Goal: Task Accomplishment & Management: Use online tool/utility

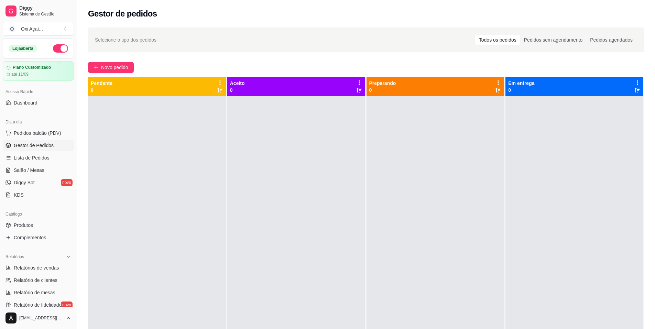
click at [34, 158] on span "Lista de Pedidos" at bounding box center [32, 157] width 36 height 7
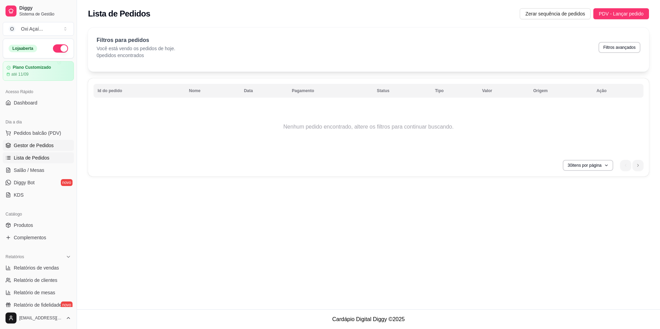
click at [38, 146] on span "Gestor de Pedidos" at bounding box center [34, 145] width 40 height 7
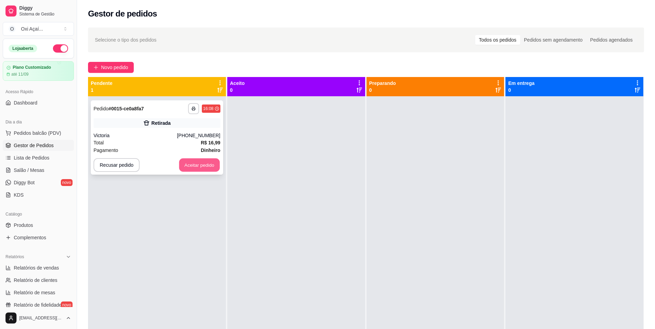
click at [205, 165] on button "Aceitar pedido" at bounding box center [199, 165] width 41 height 13
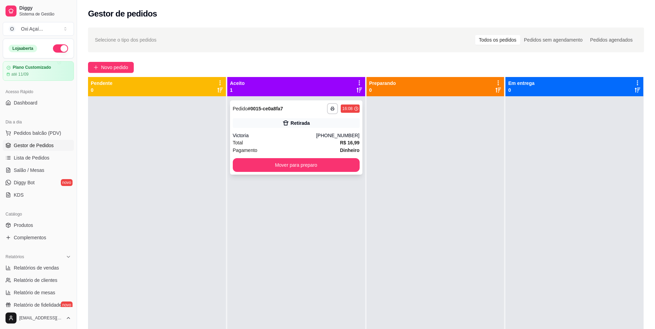
click at [256, 131] on div "**********" at bounding box center [296, 137] width 132 height 74
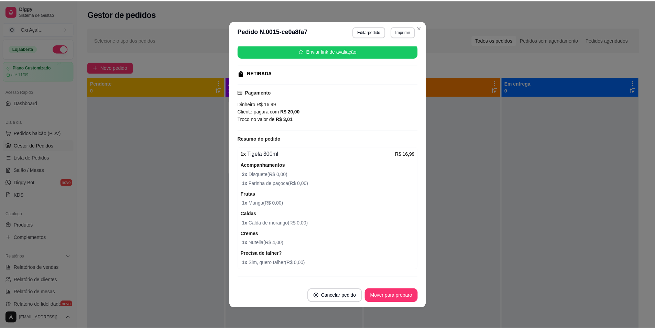
scroll to position [102, 0]
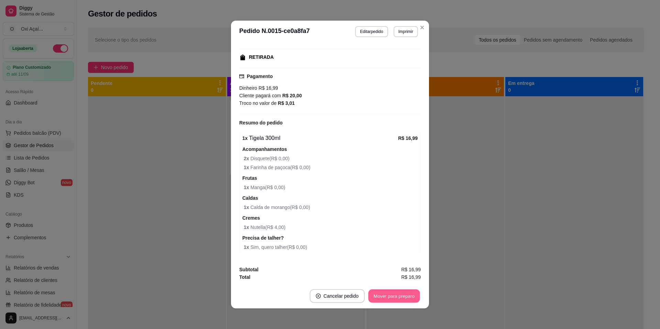
click at [408, 296] on button "Mover para preparo" at bounding box center [394, 296] width 52 height 13
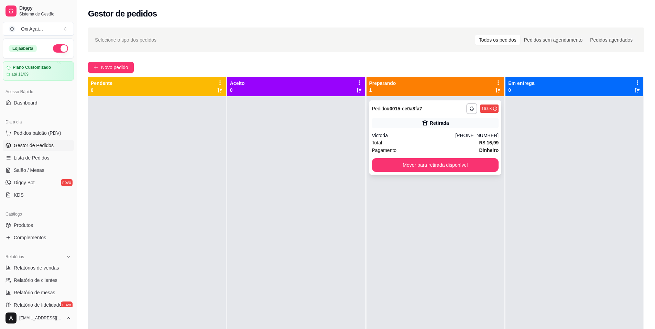
click at [411, 162] on button "Mover para retirada disponível" at bounding box center [435, 165] width 127 height 14
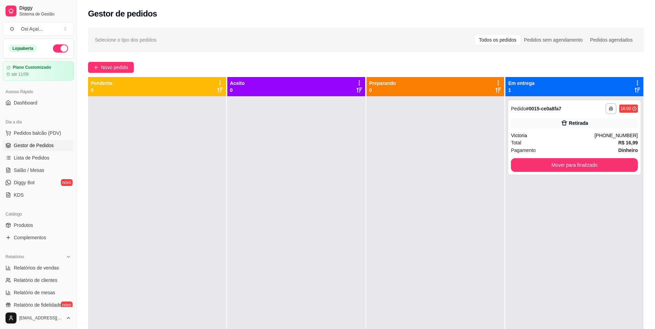
click at [90, 251] on div at bounding box center [157, 260] width 138 height 329
click at [567, 166] on button "Mover para finalizado" at bounding box center [574, 165] width 123 height 13
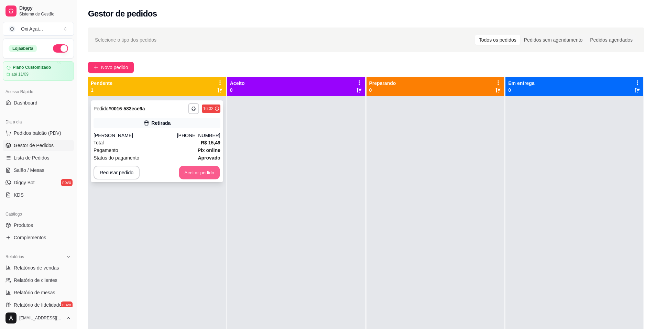
click at [198, 173] on button "Aceitar pedido" at bounding box center [199, 172] width 41 height 13
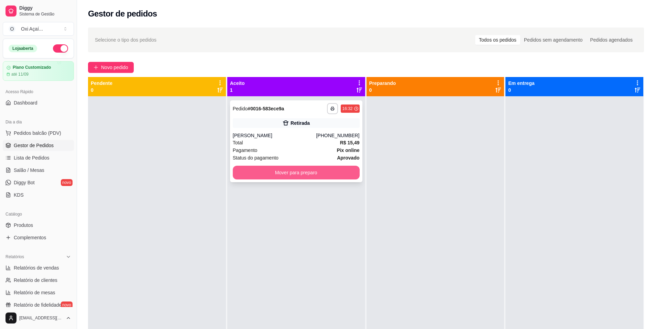
click at [290, 171] on button "Mover para preparo" at bounding box center [296, 173] width 127 height 14
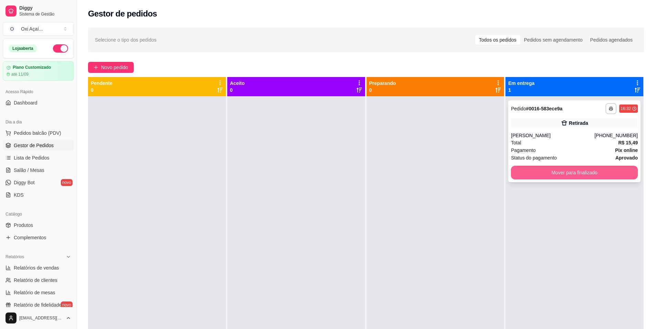
click at [574, 177] on button "Mover para finalizado" at bounding box center [574, 173] width 127 height 14
